Goal: Transaction & Acquisition: Purchase product/service

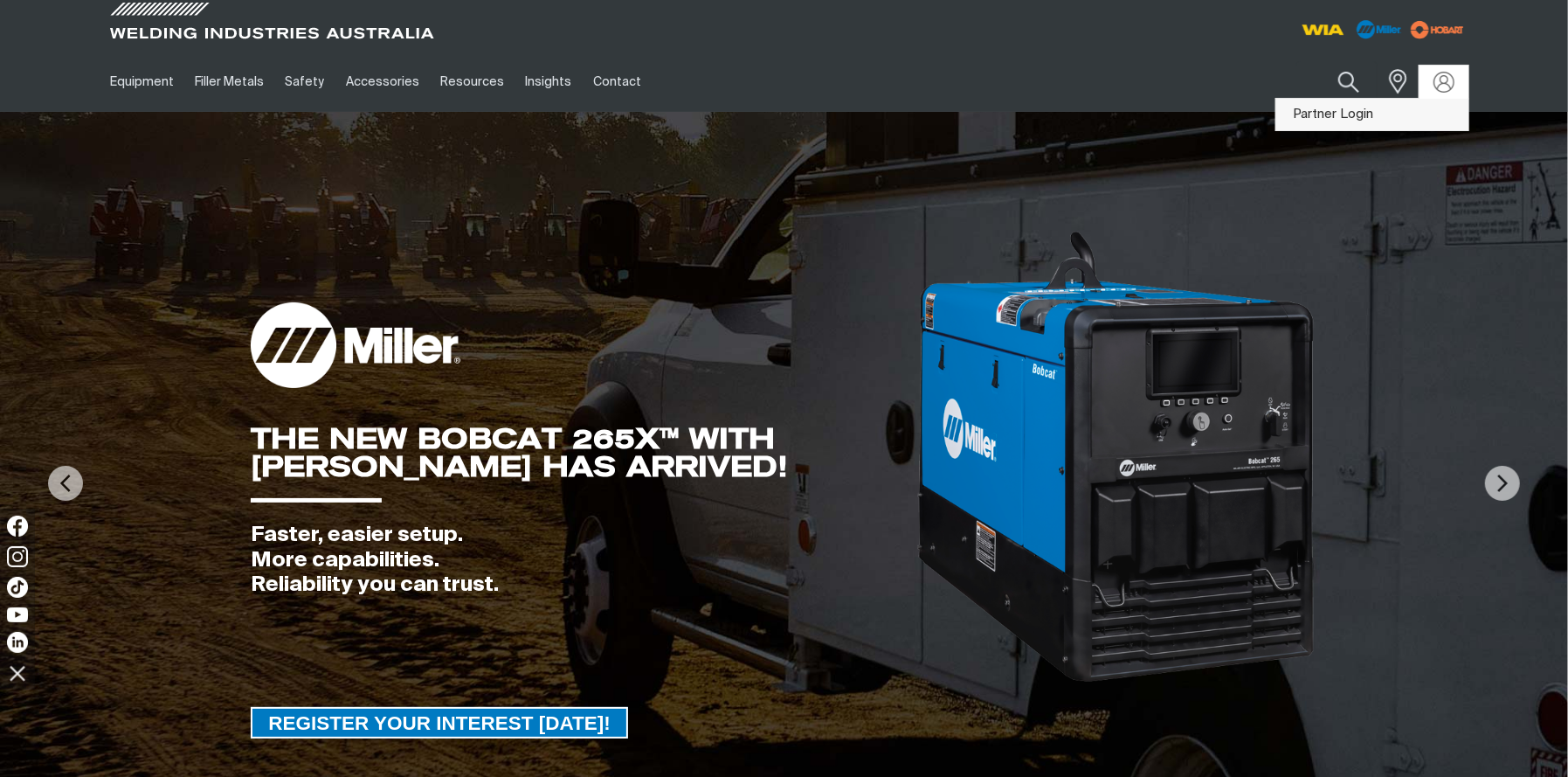
click at [1351, 122] on link "Partner Login" at bounding box center [1372, 114] width 192 height 32
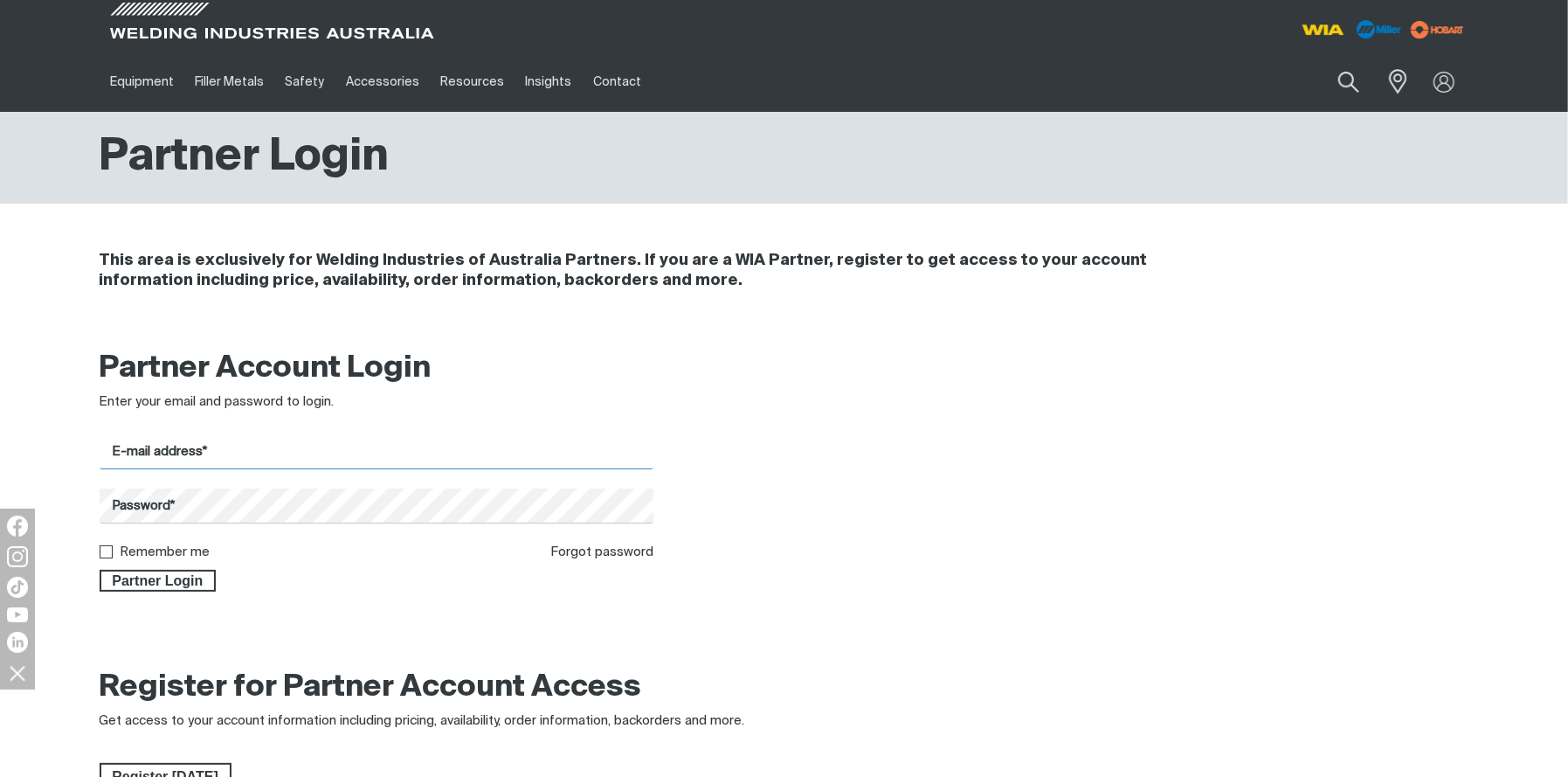
type input "[EMAIL_ADDRESS][DOMAIN_NAME]"
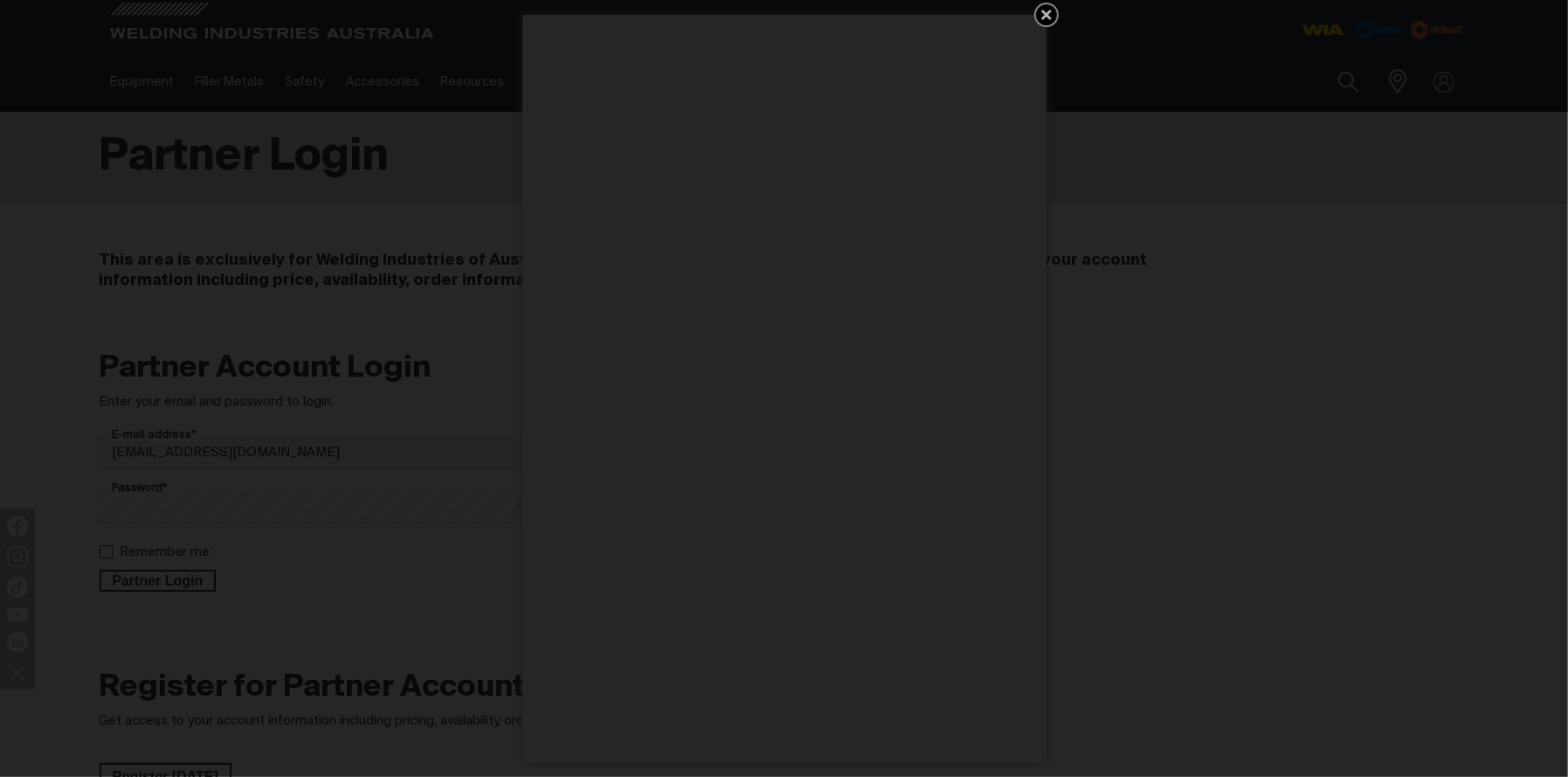
click at [1041, 8] on icon "Get 5 WIA Welding Guides Free!" at bounding box center [1046, 15] width 21 height 21
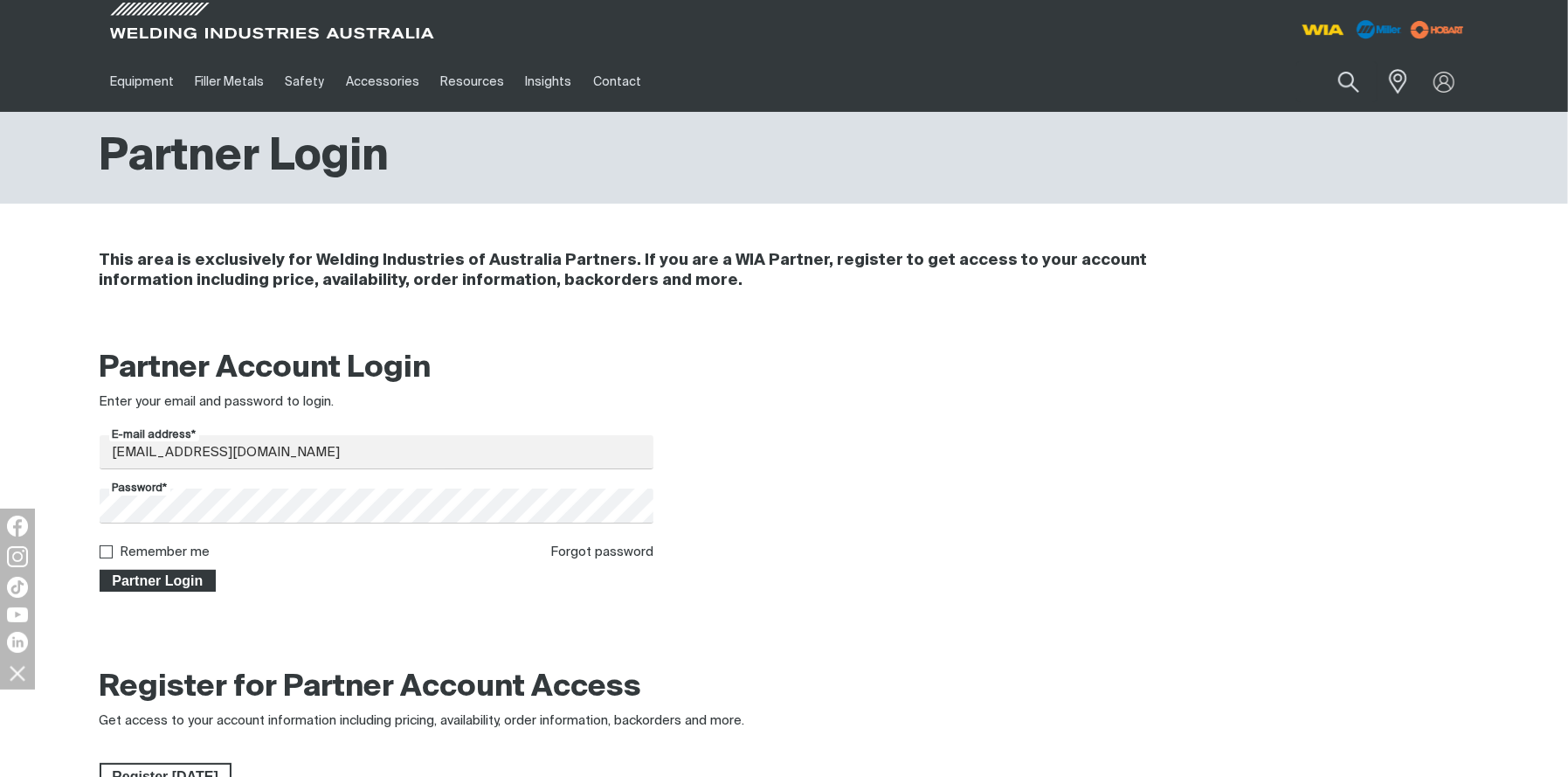
click at [154, 580] on span "Partner Login" at bounding box center [157, 581] width 113 height 23
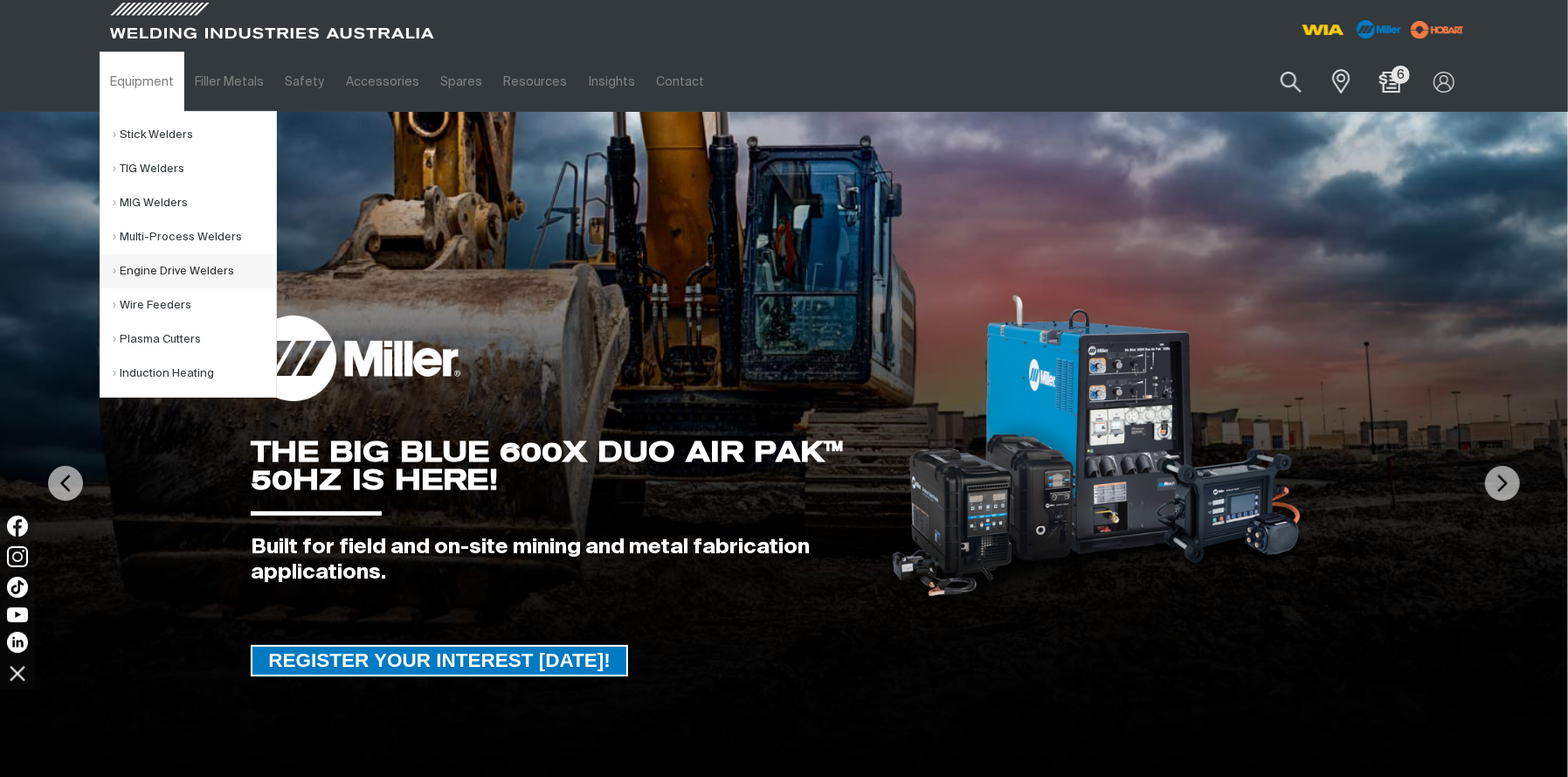
click at [190, 267] on link "Engine Drive Welders" at bounding box center [194, 271] width 163 height 34
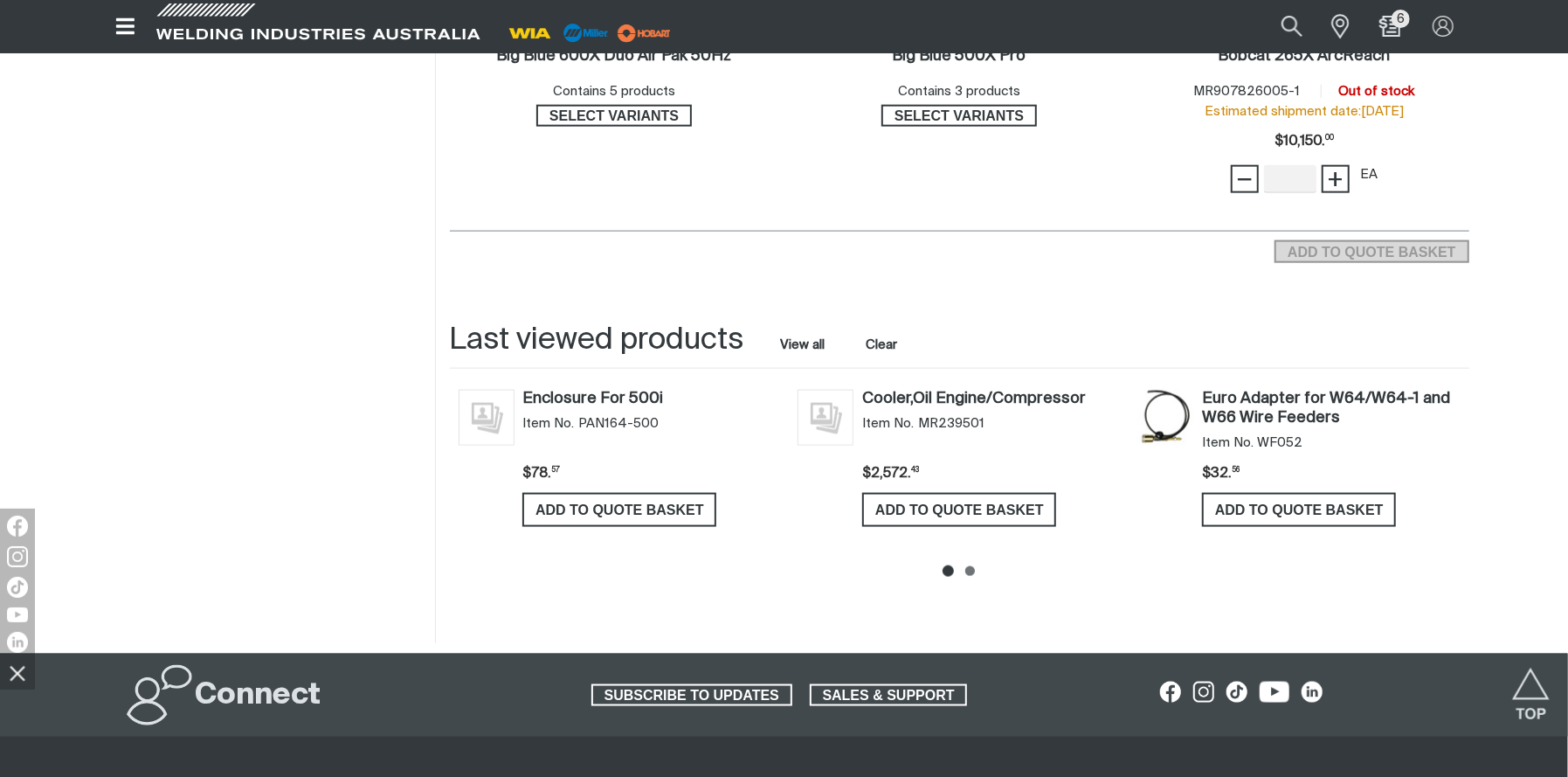
scroll to position [1359, 0]
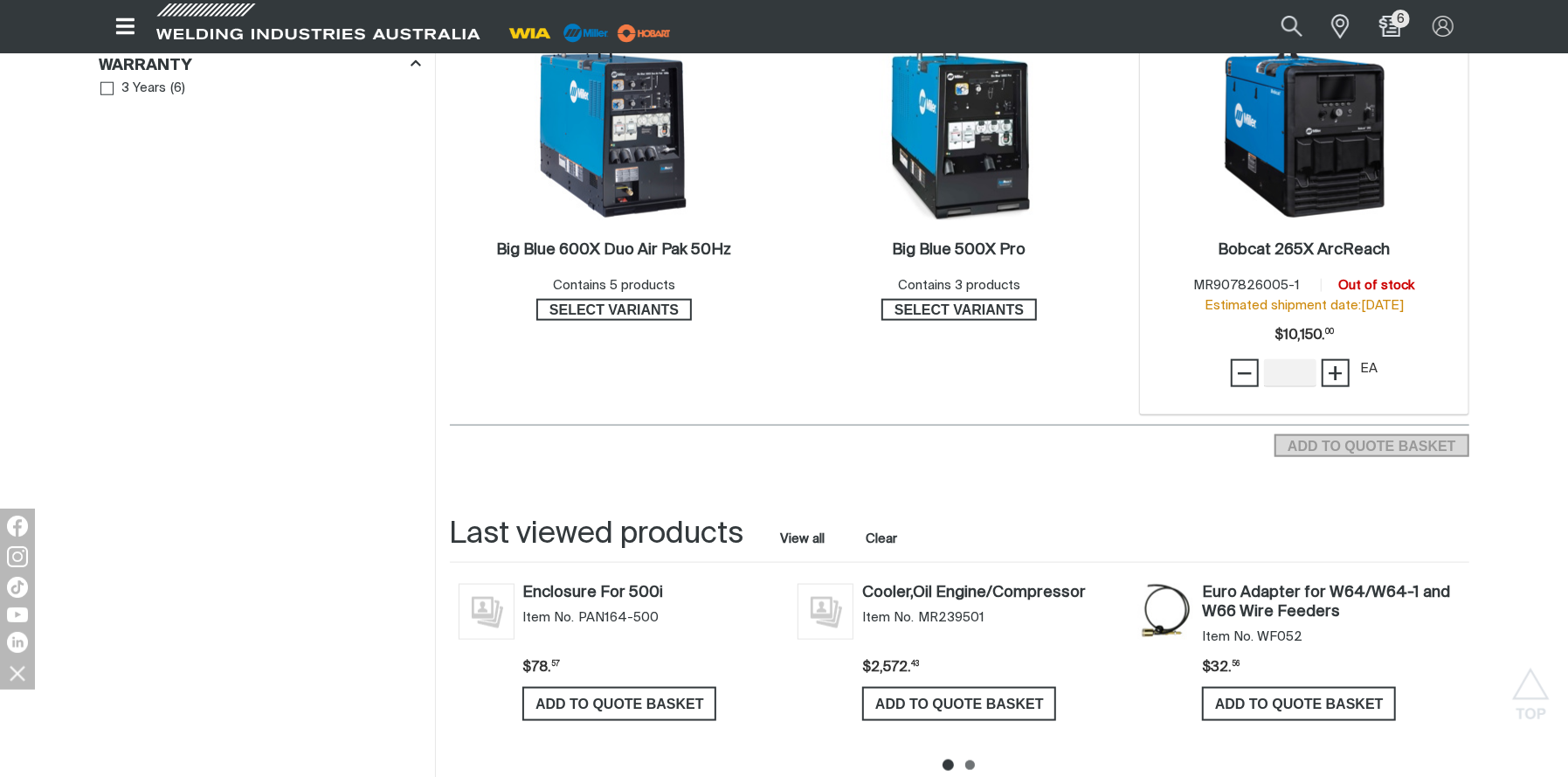
click at [1333, 196] on img at bounding box center [1304, 126] width 187 height 187
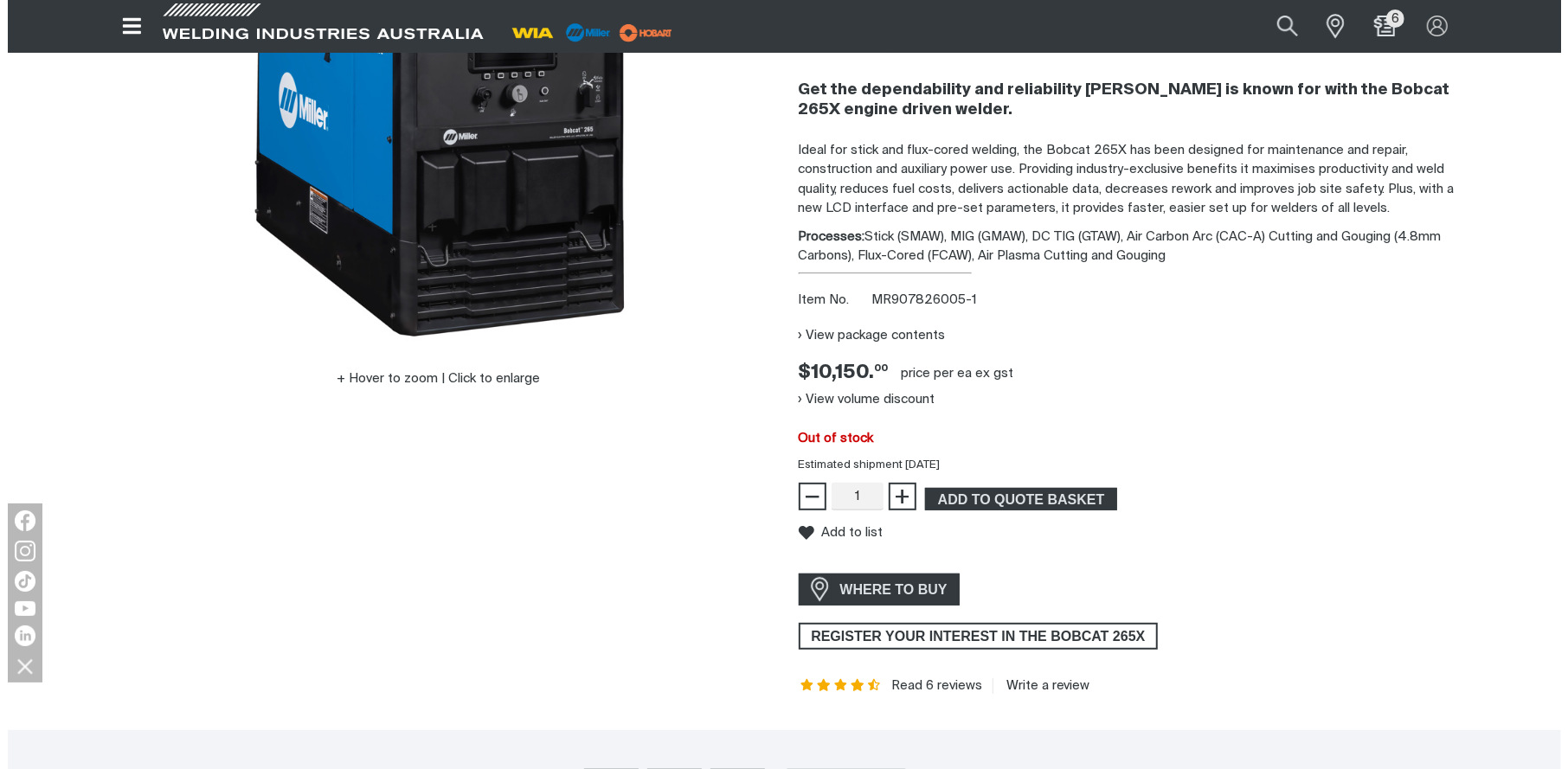
scroll to position [96, 0]
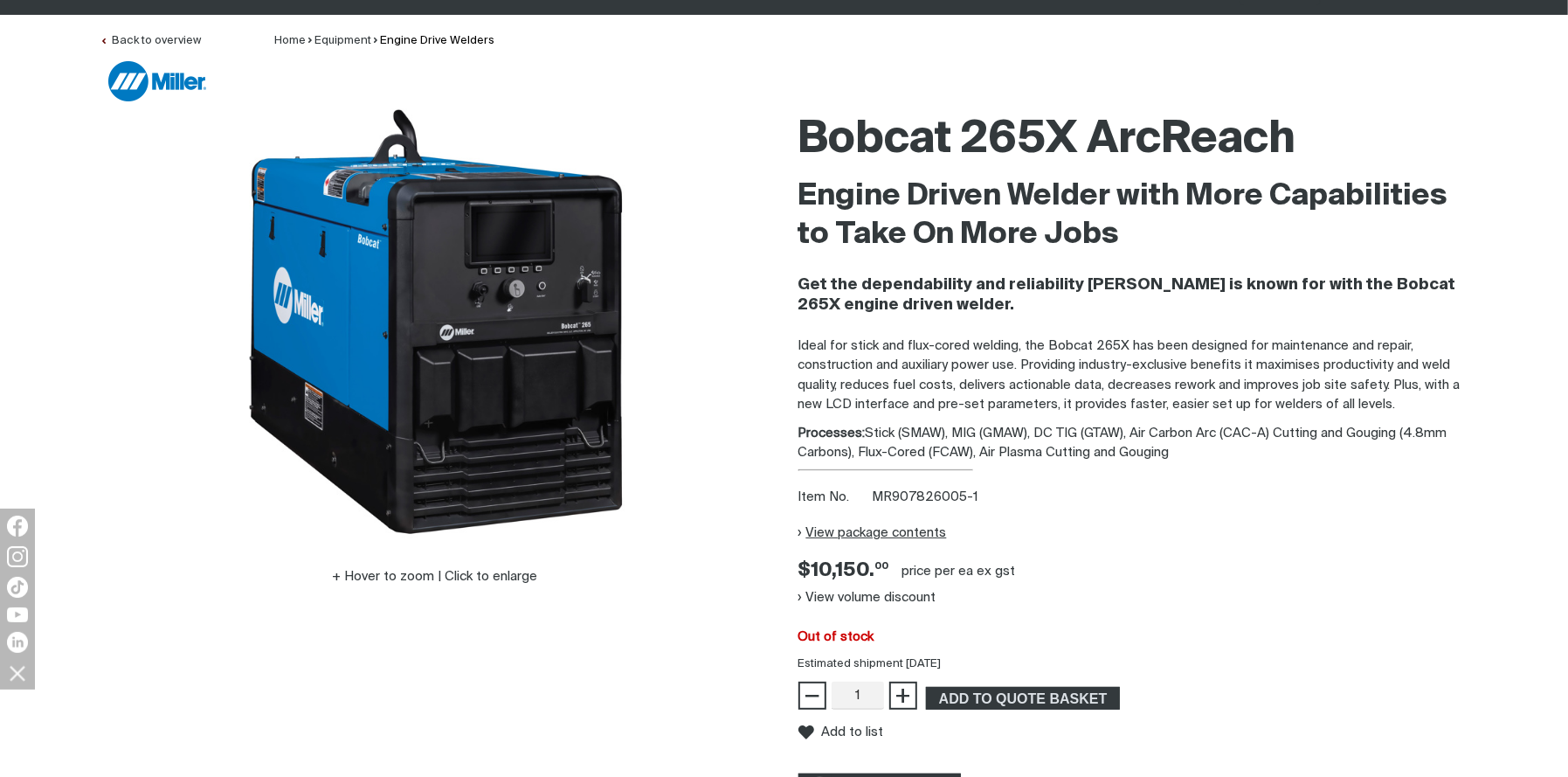
click at [799, 530] on button "View package contents" at bounding box center [872, 532] width 148 height 28
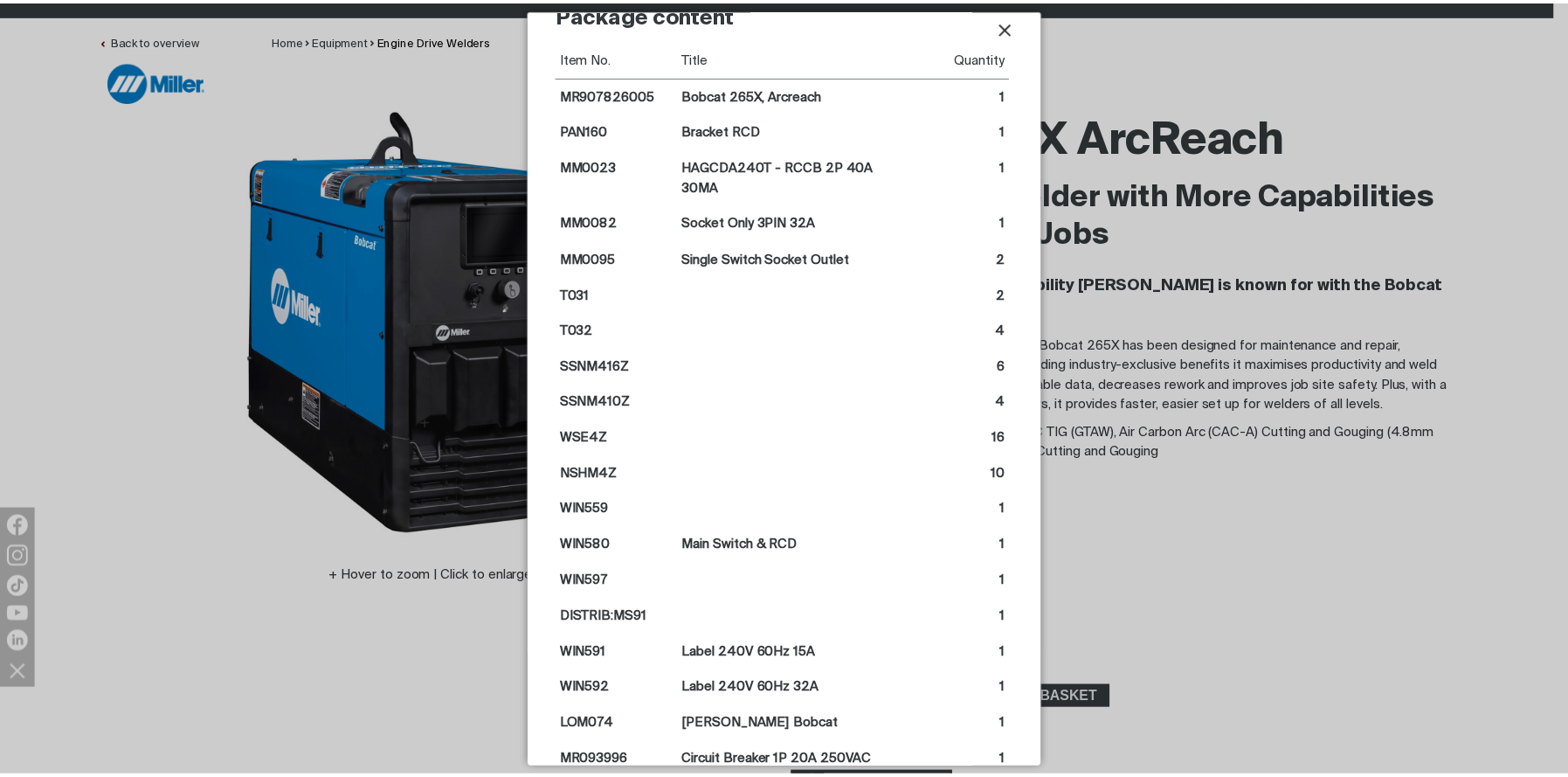
scroll to position [0, 0]
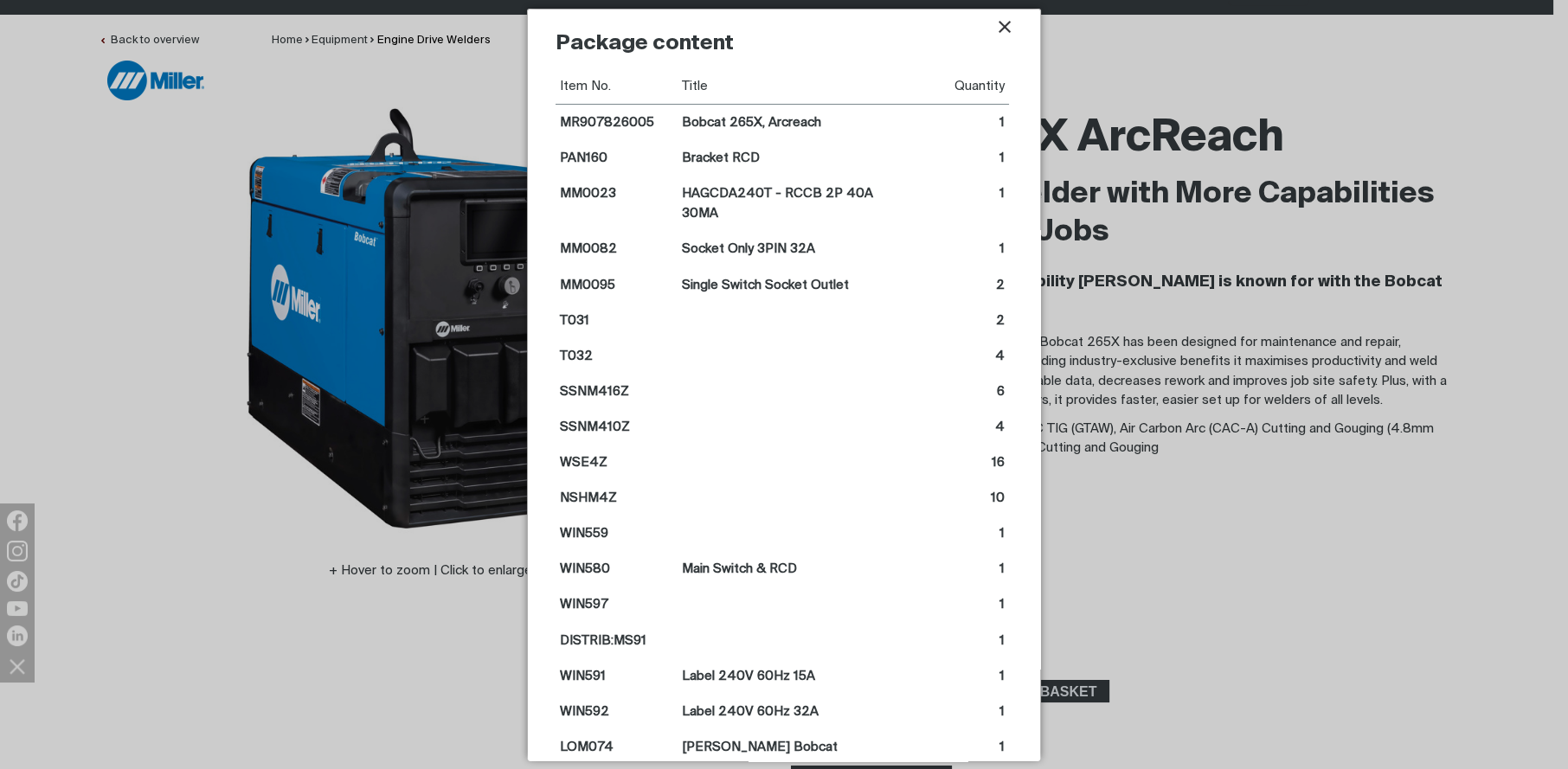
click at [1208, 531] on div at bounding box center [784, 384] width 1568 height 769
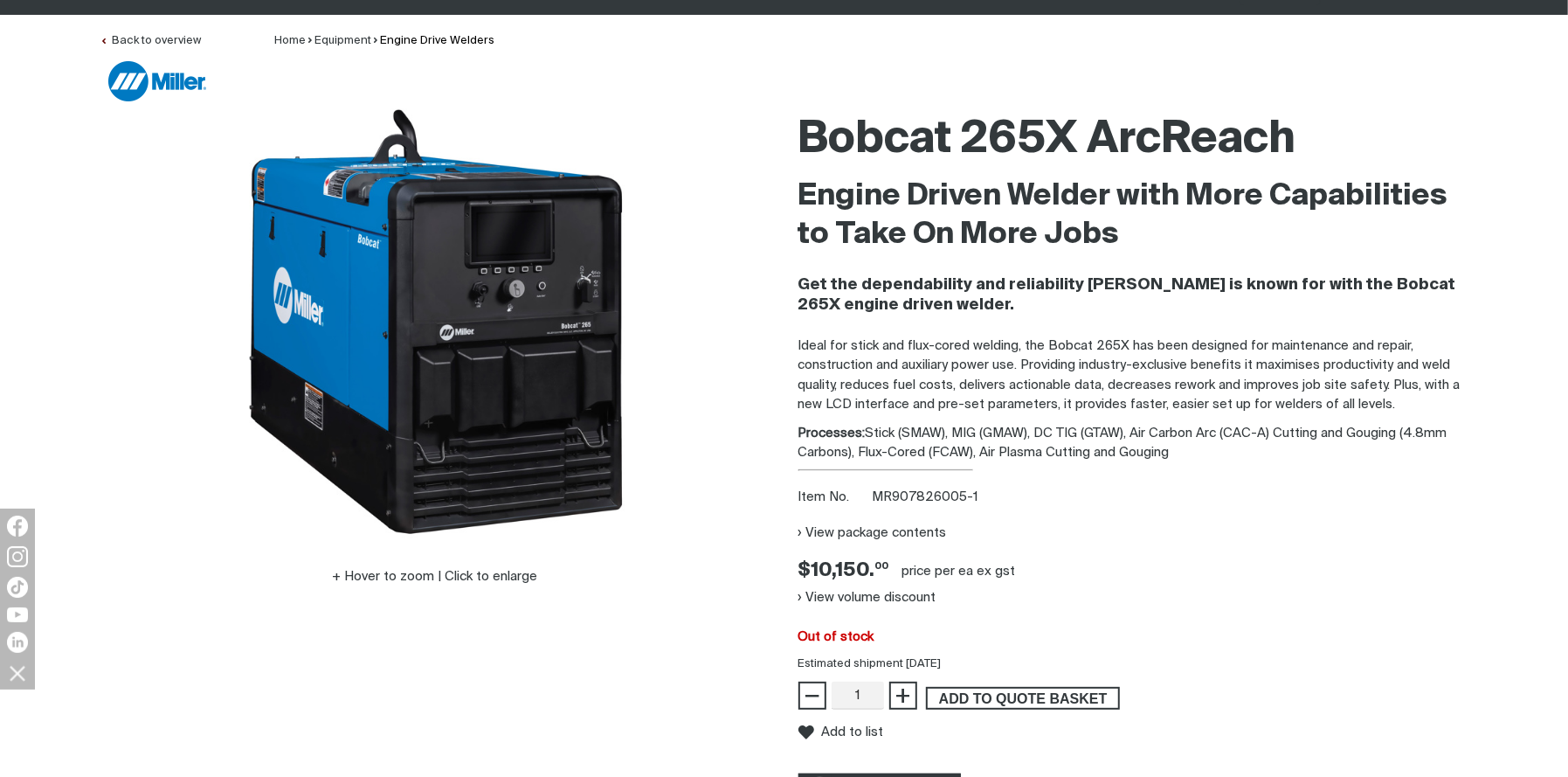
click at [975, 702] on span "ADD TO QUOTE BASKET" at bounding box center [1022, 698] width 190 height 23
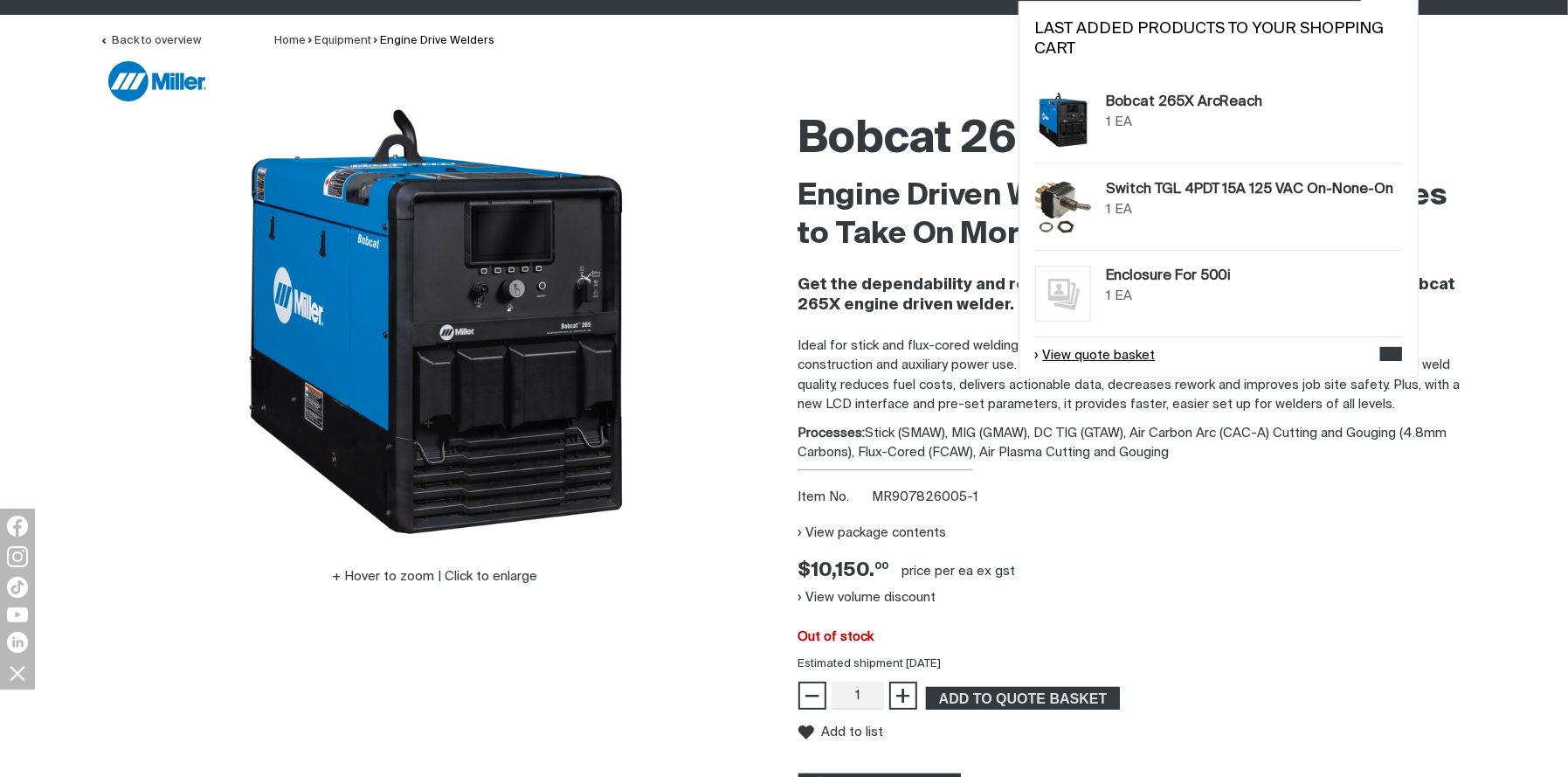
click at [1082, 360] on link "View quote basket" at bounding box center [1095, 356] width 121 height 20
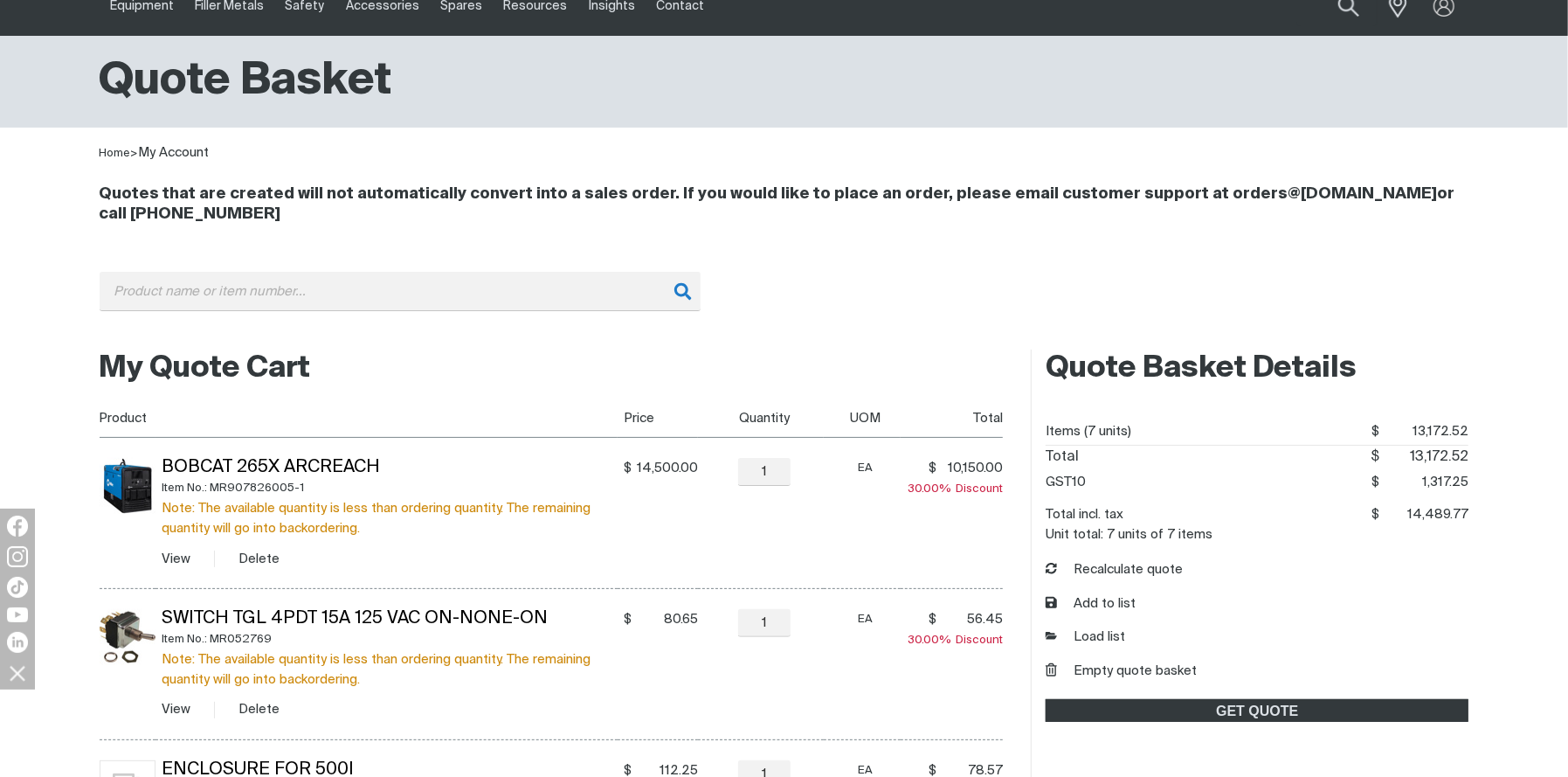
scroll to position [97, 0]
